Goal: Use online tool/utility: Use online tool/utility

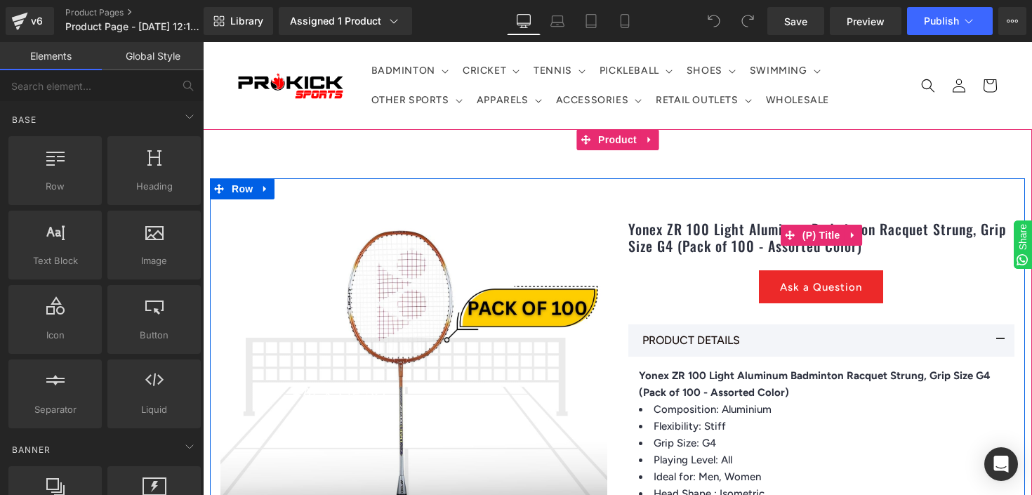
click at [708, 244] on link "Yonex ZR 100 Light Aluminum Badminton Racquet Strung, Grip Size G4 (Pack of 100…" at bounding box center [821, 237] width 387 height 34
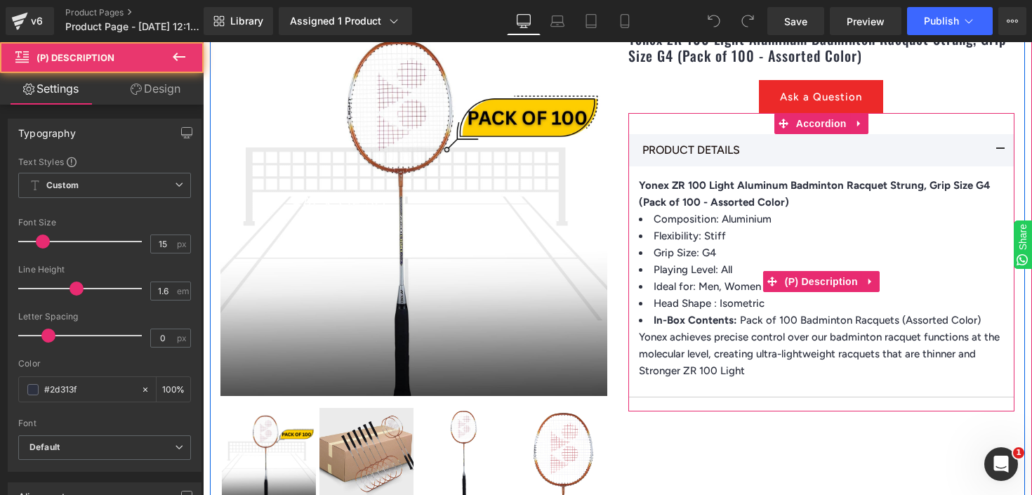
click at [740, 239] on li "Flexibility: Stiff" at bounding box center [822, 235] width 366 height 17
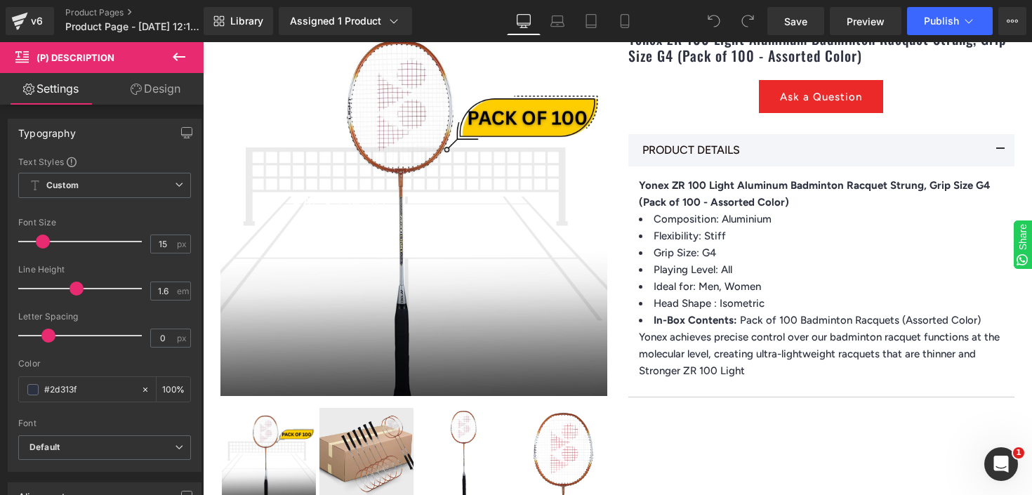
click at [143, 88] on link "Design" at bounding box center [156, 89] width 102 height 32
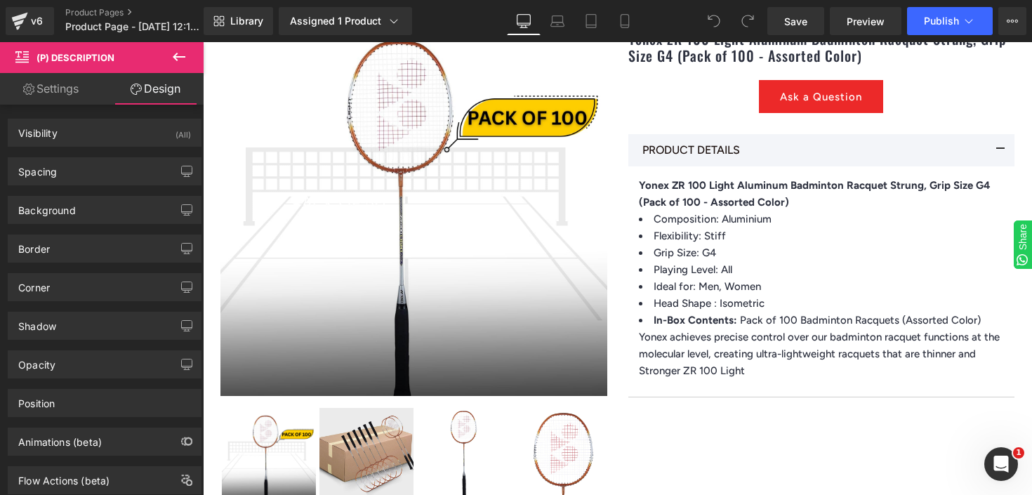
click at [64, 90] on link "Settings" at bounding box center [51, 89] width 102 height 32
type input "100"
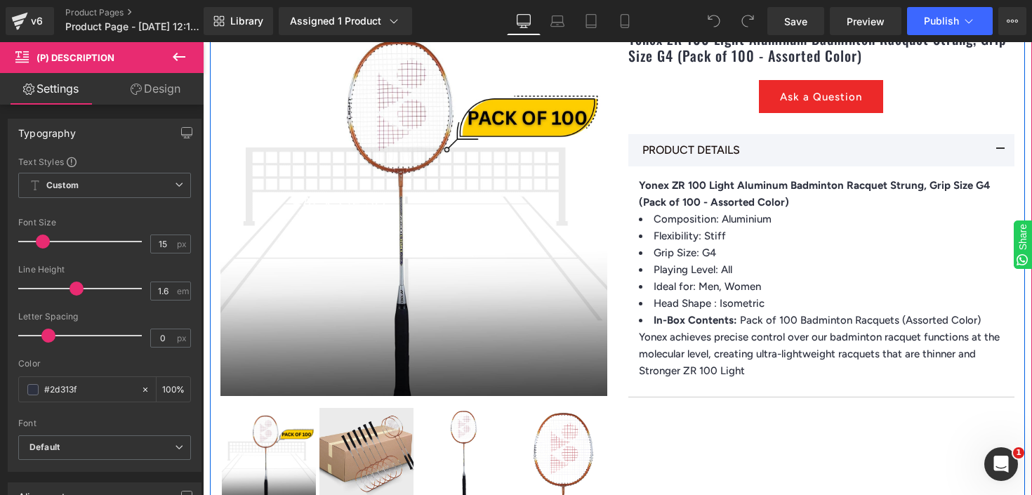
click at [635, 207] on div "Yonex ZR 100 Light Aluminum Badminton Racquet Strung, Grip Size G4 (Pack of 100…" at bounding box center [822, 210] width 408 height 402
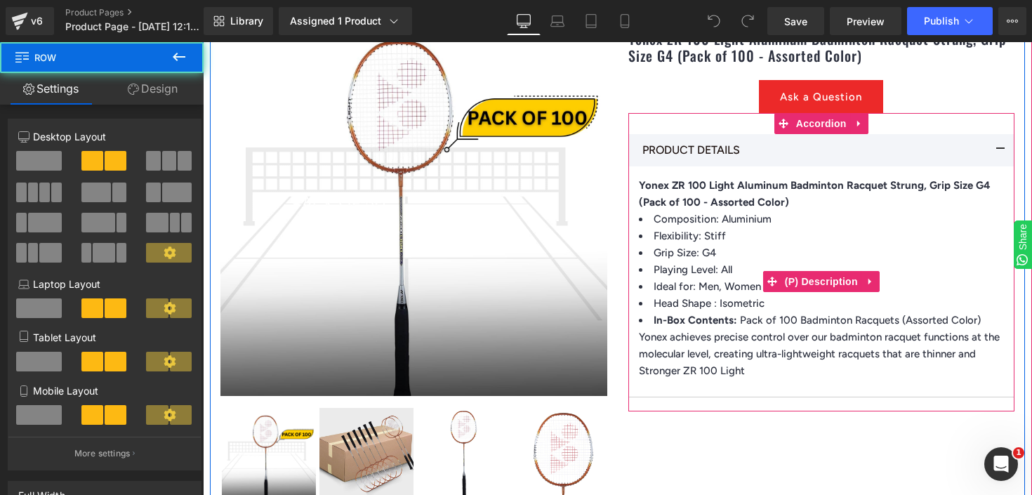
click at [706, 210] on p "Yonex ZR 100 Light Aluminum Badminton Racquet Strung, Grip Size G4 (Pack of 100…" at bounding box center [822, 194] width 366 height 34
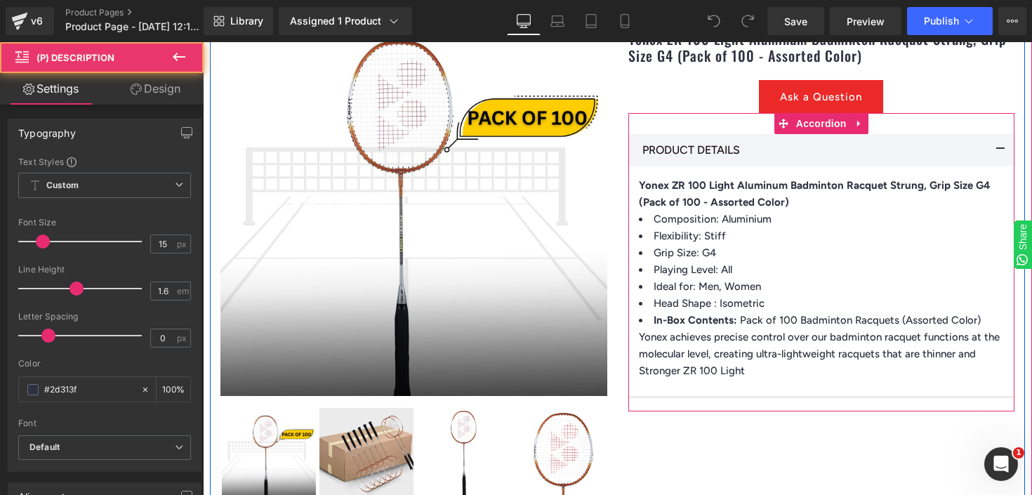
click at [685, 195] on span "Yonex ZR 100 Light Aluminum Badminton Racquet Strung, Grip Size G4 (Pack of 100…" at bounding box center [815, 193] width 352 height 29
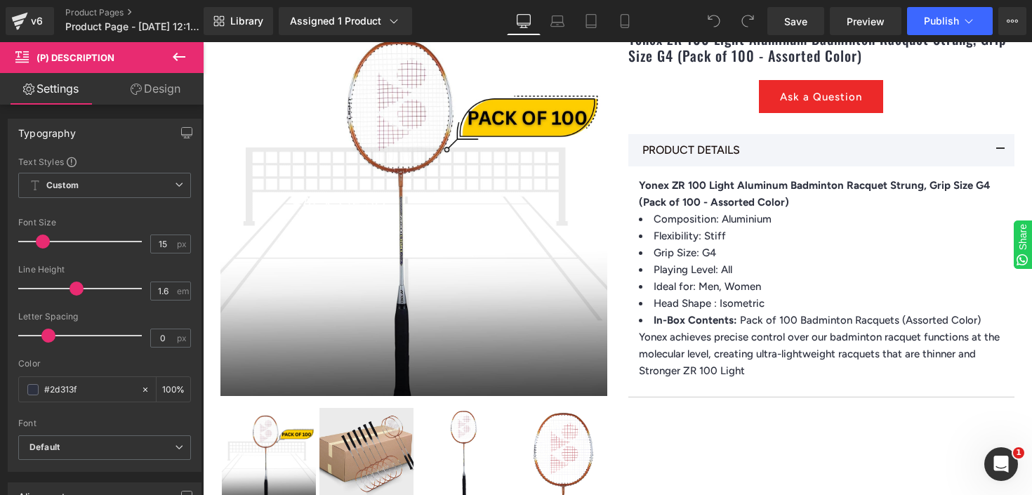
click at [183, 55] on icon at bounding box center [179, 56] width 17 height 17
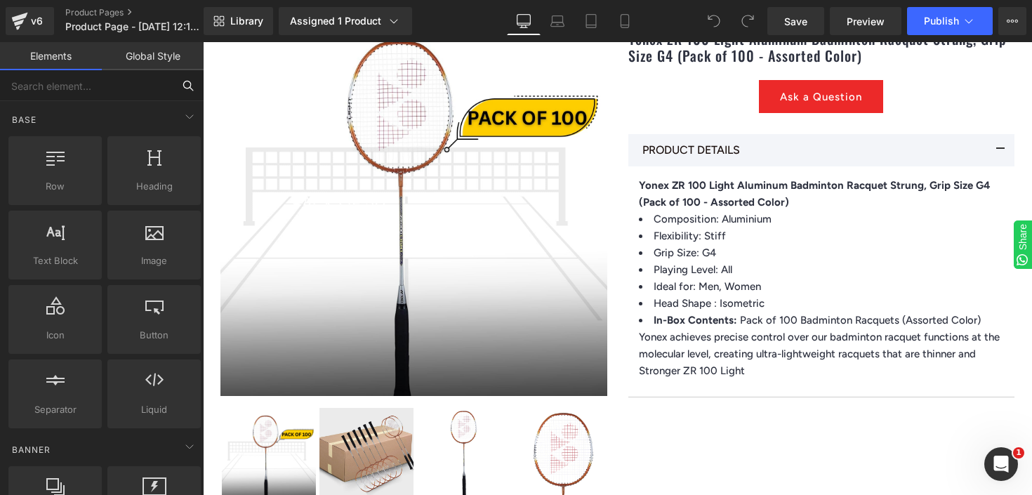
click at [97, 91] on input "text" at bounding box center [86, 85] width 173 height 31
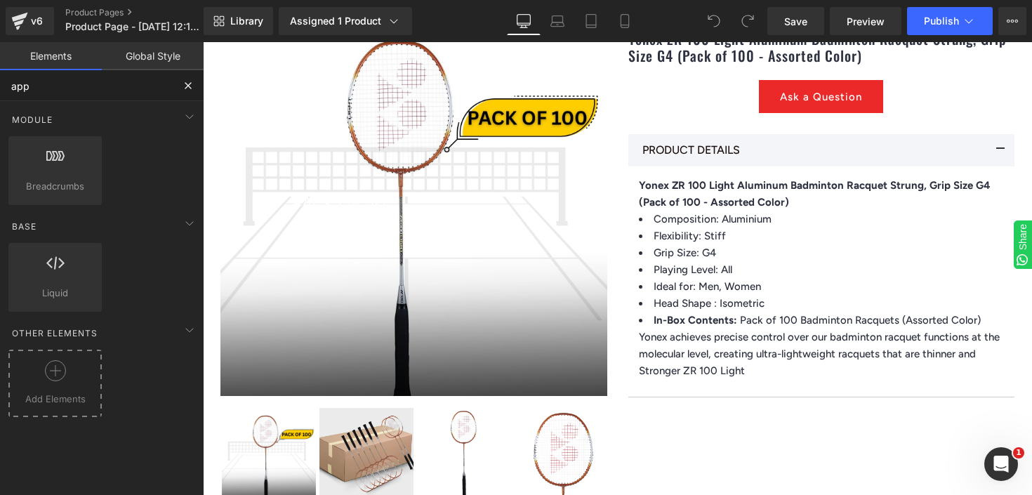
drag, startPoint x: 58, startPoint y: 377, endPoint x: 75, endPoint y: 366, distance: 20.8
click at [58, 377] on icon at bounding box center [55, 370] width 21 height 21
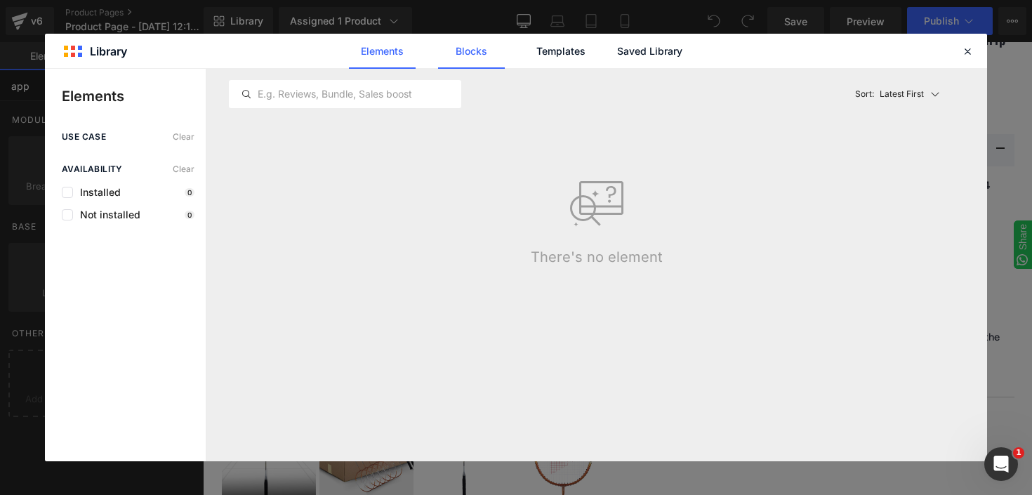
type input "app"
click at [454, 56] on link "Blocks" at bounding box center [471, 51] width 67 height 35
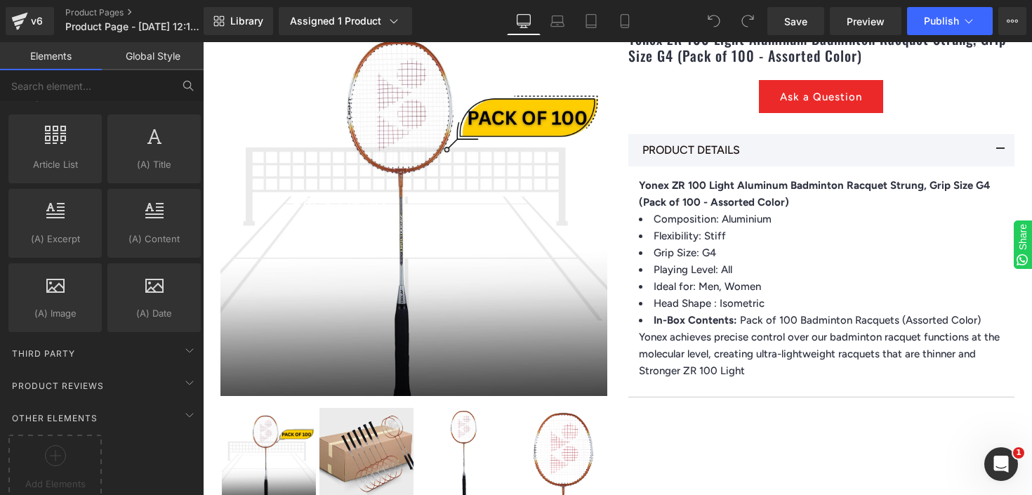
scroll to position [2704, 0]
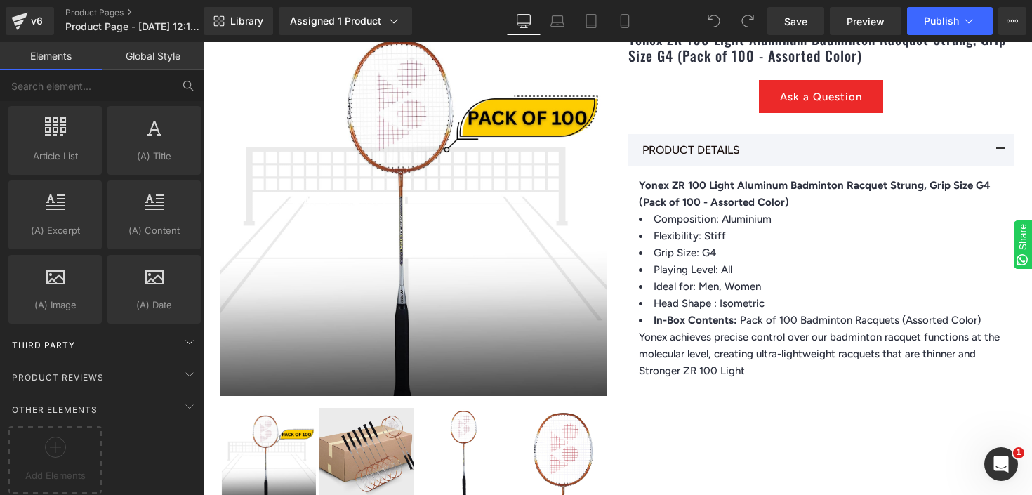
click at [86, 335] on div "Third Party" at bounding box center [105, 345] width 198 height 28
click at [135, 331] on div "Third Party" at bounding box center [105, 345] width 198 height 28
click at [181, 333] on icon at bounding box center [189, 341] width 17 height 17
click at [183, 333] on icon at bounding box center [189, 341] width 17 height 17
click at [178, 363] on span at bounding box center [189, 374] width 22 height 22
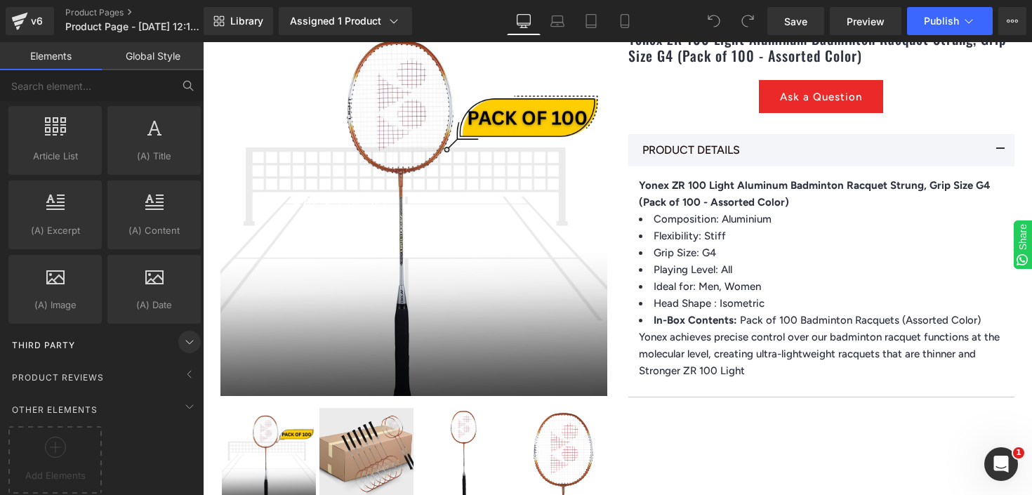
click at [181, 335] on icon at bounding box center [189, 341] width 17 height 17
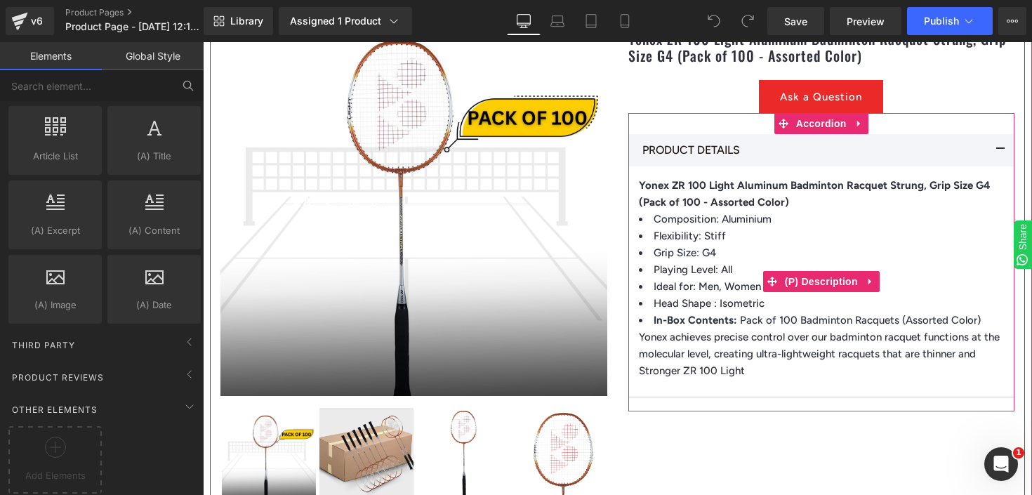
click at [658, 279] on li "Ideal for: Men, Women" at bounding box center [822, 286] width 366 height 17
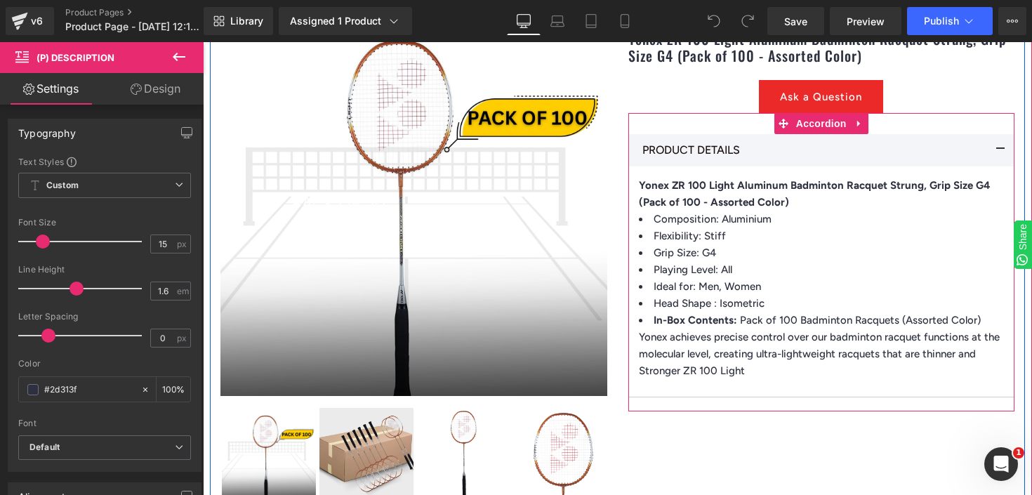
scroll to position [125, 0]
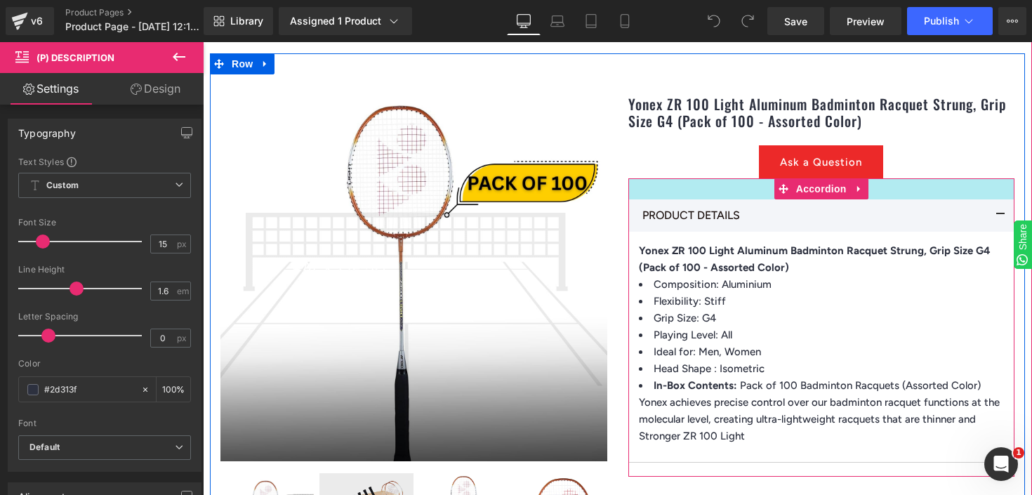
click at [736, 186] on div at bounding box center [821, 188] width 387 height 21
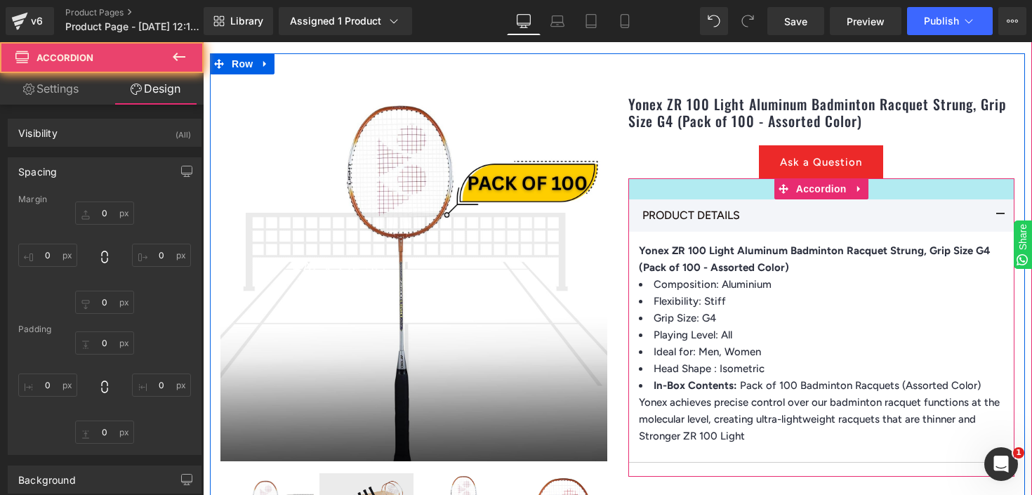
type input "0"
type input "30"
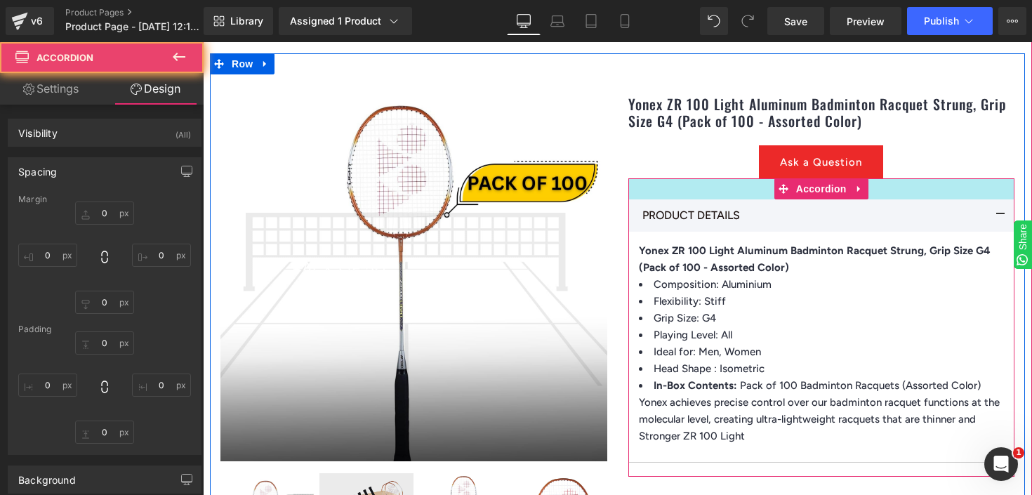
type input "0"
type input "10"
type input "0"
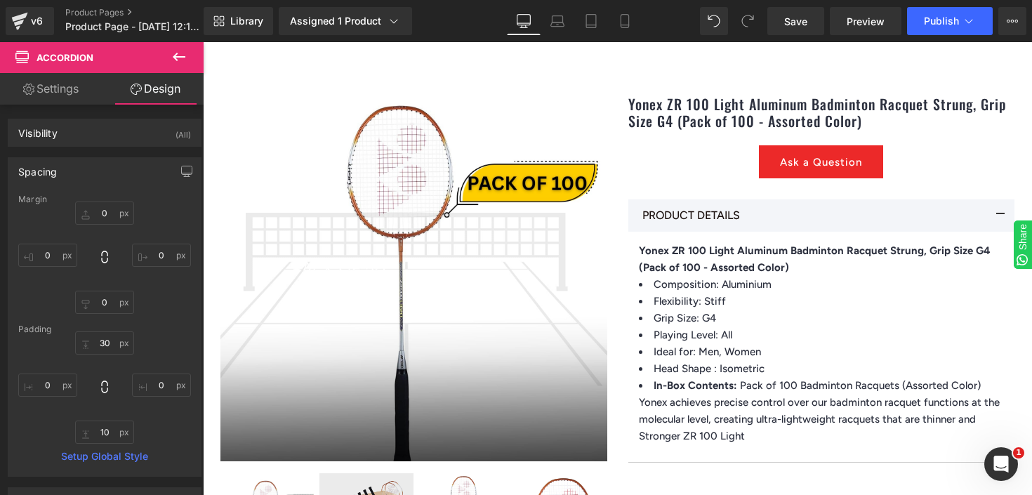
drag, startPoint x: 33, startPoint y: 67, endPoint x: 41, endPoint y: 67, distance: 8.5
click at [32, 67] on span "Accordion" at bounding box center [84, 57] width 140 height 31
